Goal: Communication & Community: Answer question/provide support

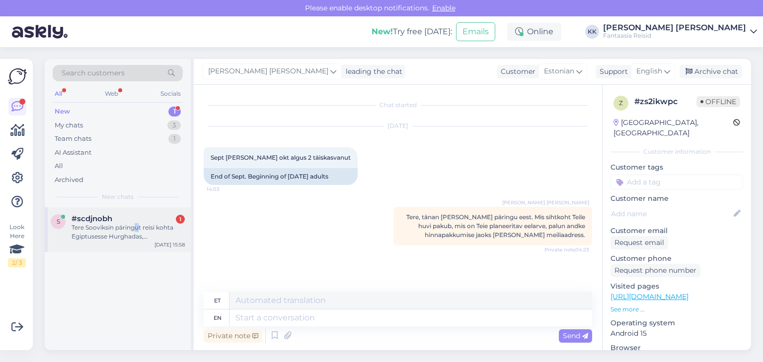
click at [137, 230] on div "Tere Sooviksin päringut reisi kohta Egiptusesse Hurghadas, [GEOGRAPHIC_DATA]. R…" at bounding box center [127, 232] width 113 height 18
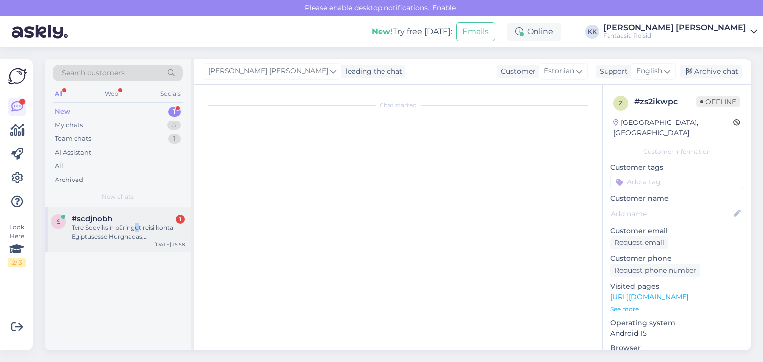
scroll to position [9, 0]
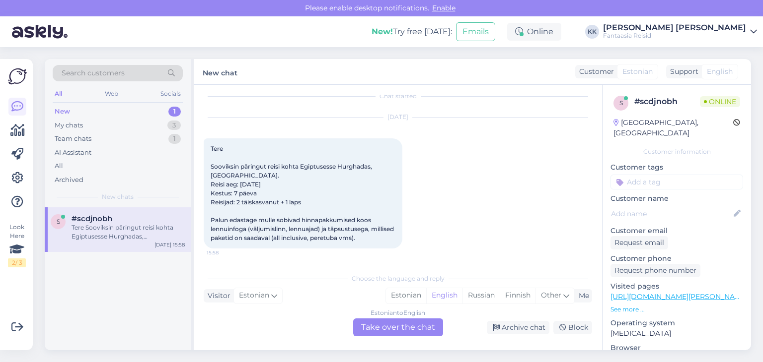
click at [386, 329] on div "Estonian to English Take over the chat" at bounding box center [398, 328] width 90 height 18
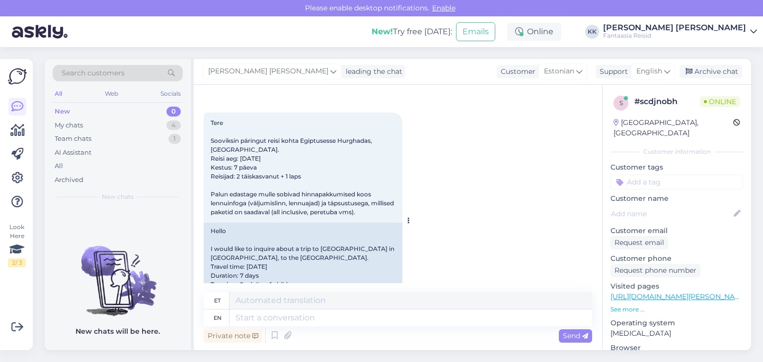
scroll to position [50, 0]
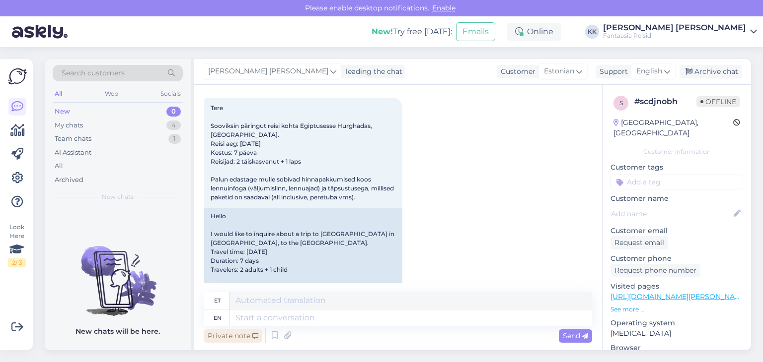
click at [235, 337] on div "Private note" at bounding box center [233, 336] width 59 height 13
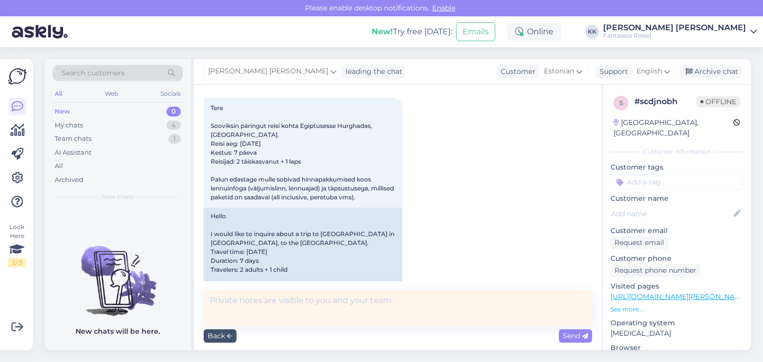
click at [230, 303] on textarea at bounding box center [398, 308] width 388 height 36
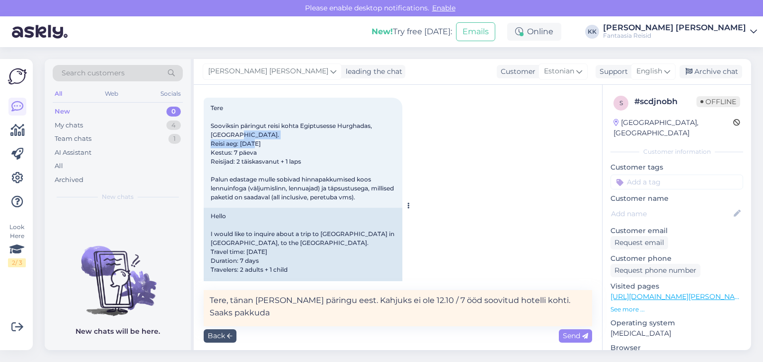
drag, startPoint x: 209, startPoint y: 134, endPoint x: 319, endPoint y: 132, distance: 110.2
click at [319, 132] on div "Tere Sooviksin päringut reisi kohta Egiptusesse Hurghadas, [GEOGRAPHIC_DATA]. R…" at bounding box center [303, 153] width 199 height 110
copy span "[GEOGRAPHIC_DATA]."
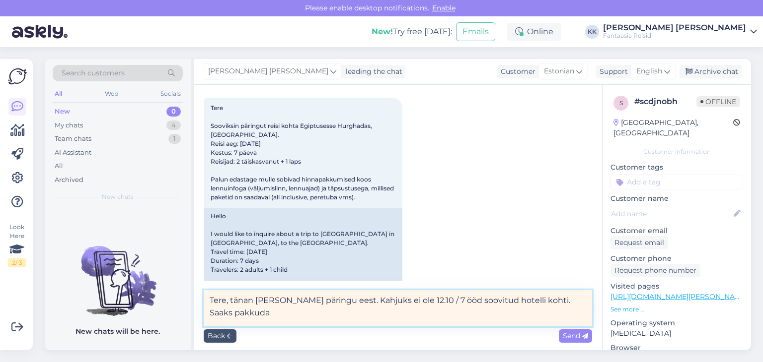
drag, startPoint x: 520, startPoint y: 301, endPoint x: 544, endPoint y: 302, distance: 23.4
click at [544, 302] on textarea "Tere, tänan [PERSON_NAME] päringu eest. Kahjuks ei ole 12.10 / 7 ööd soovitud h…" at bounding box center [398, 308] width 388 height 36
click at [555, 302] on textarea "Tere, tänan [PERSON_NAME] päringu eest. Kahjuks ei ole 12.10 / 7 ööd soovitud h…" at bounding box center [398, 308] width 388 height 36
click at [580, 302] on textarea "Tere, tänan [PERSON_NAME] päringu eest. Kahjuks ei ole 12.10 / 7 ööd soovitud h…" at bounding box center [398, 308] width 388 height 36
paste textarea "[GEOGRAPHIC_DATA] 5"
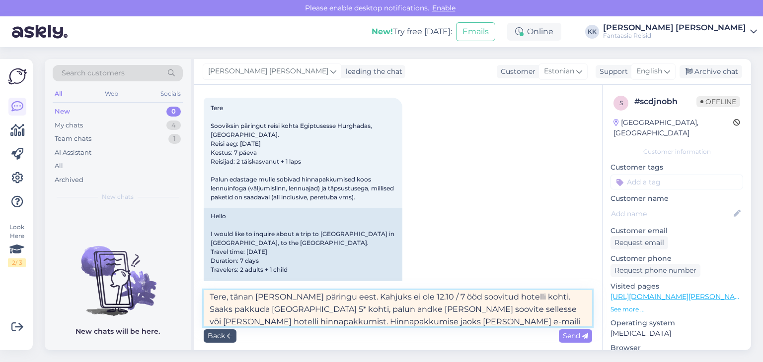
scroll to position [16, 0]
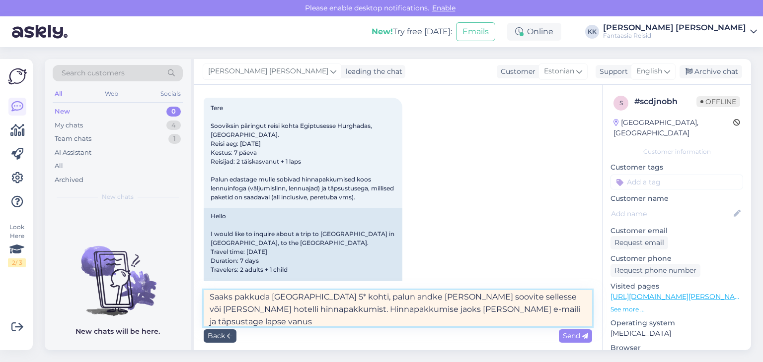
type textarea "Tere, tänan [PERSON_NAME] päringu eest. Kahjuks ei ole 12.10 / 7 ööd soovitud h…"
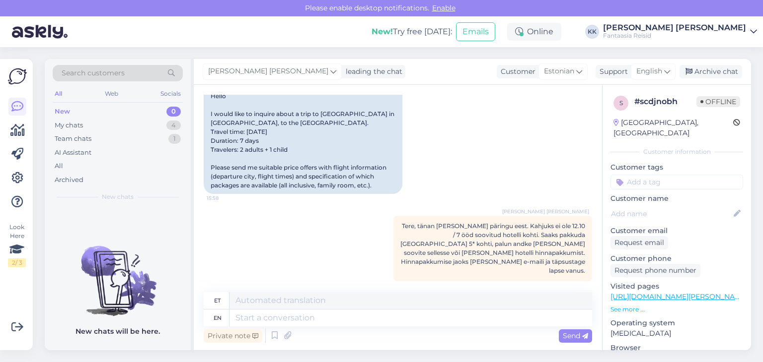
click at [70, 114] on div "New 0" at bounding box center [118, 112] width 130 height 14
